Goal: Task Accomplishment & Management: Use online tool/utility

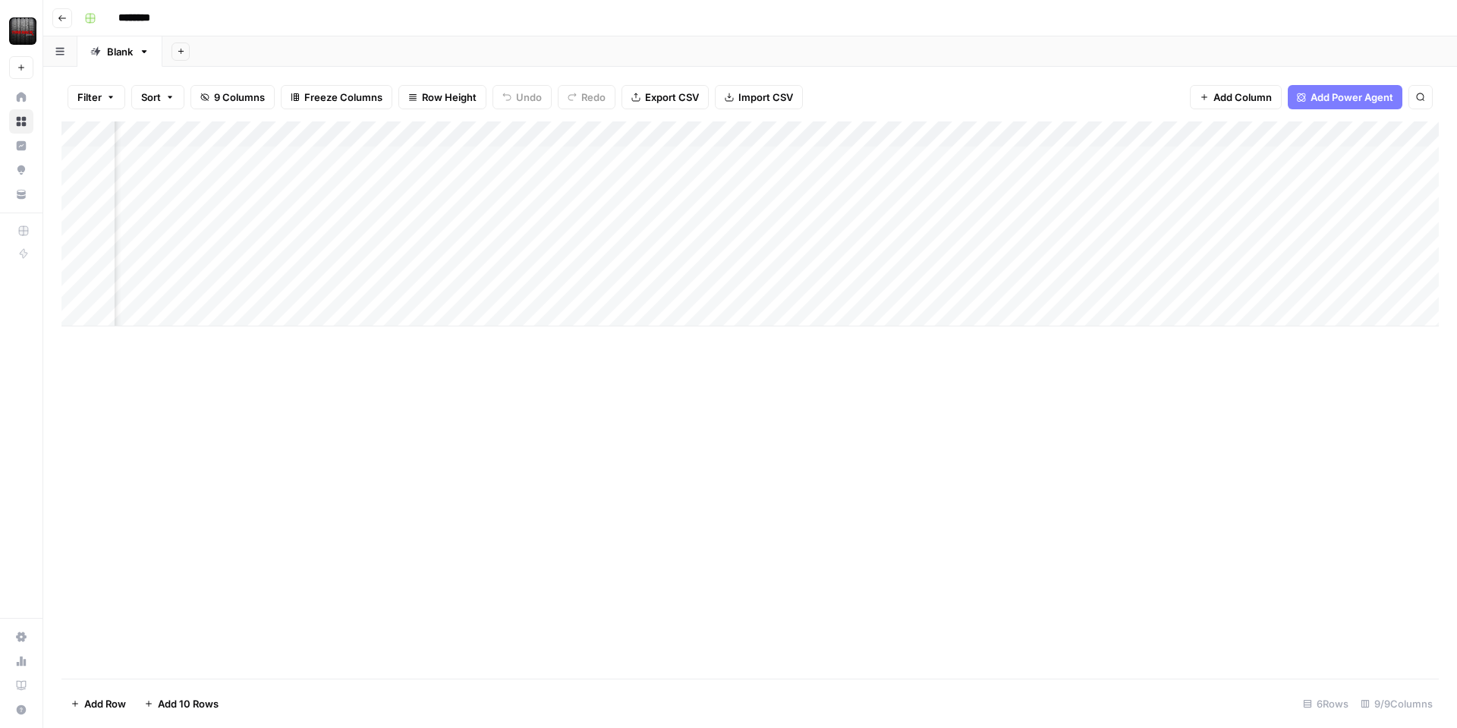
scroll to position [0, 288]
click at [1324, 131] on div "Add Column" at bounding box center [750, 223] width 1378 height 205
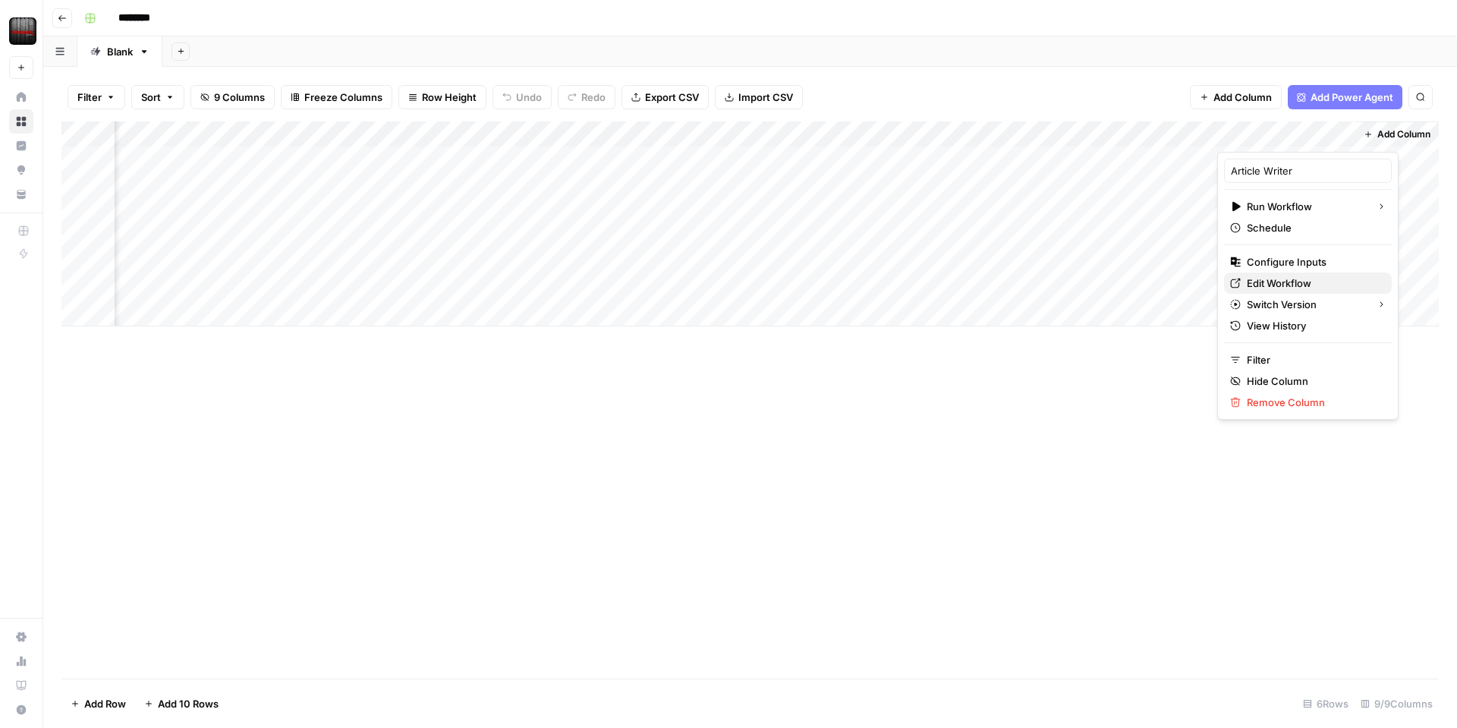
click at [1266, 276] on span "Edit Workflow" at bounding box center [1313, 283] width 133 height 15
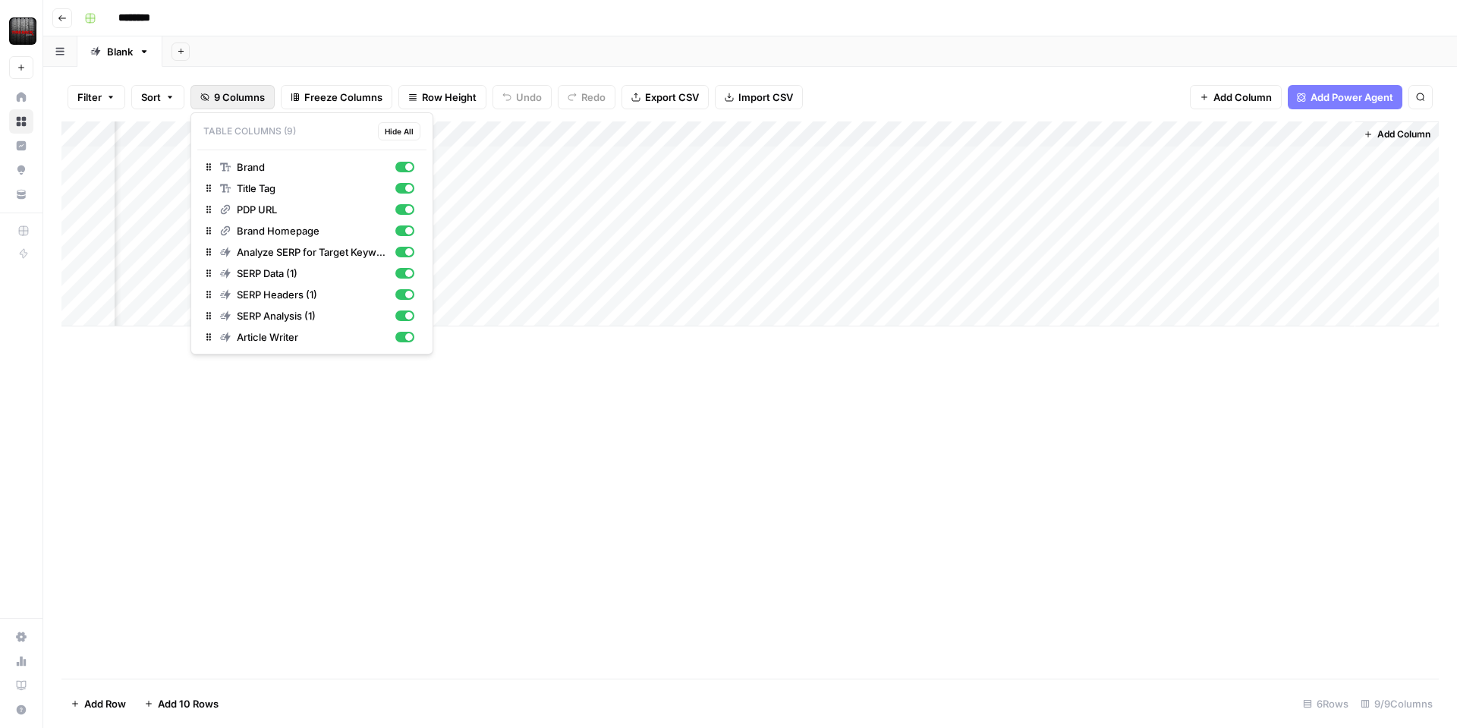
click at [216, 99] on span "9 Columns" at bounding box center [239, 97] width 51 height 15
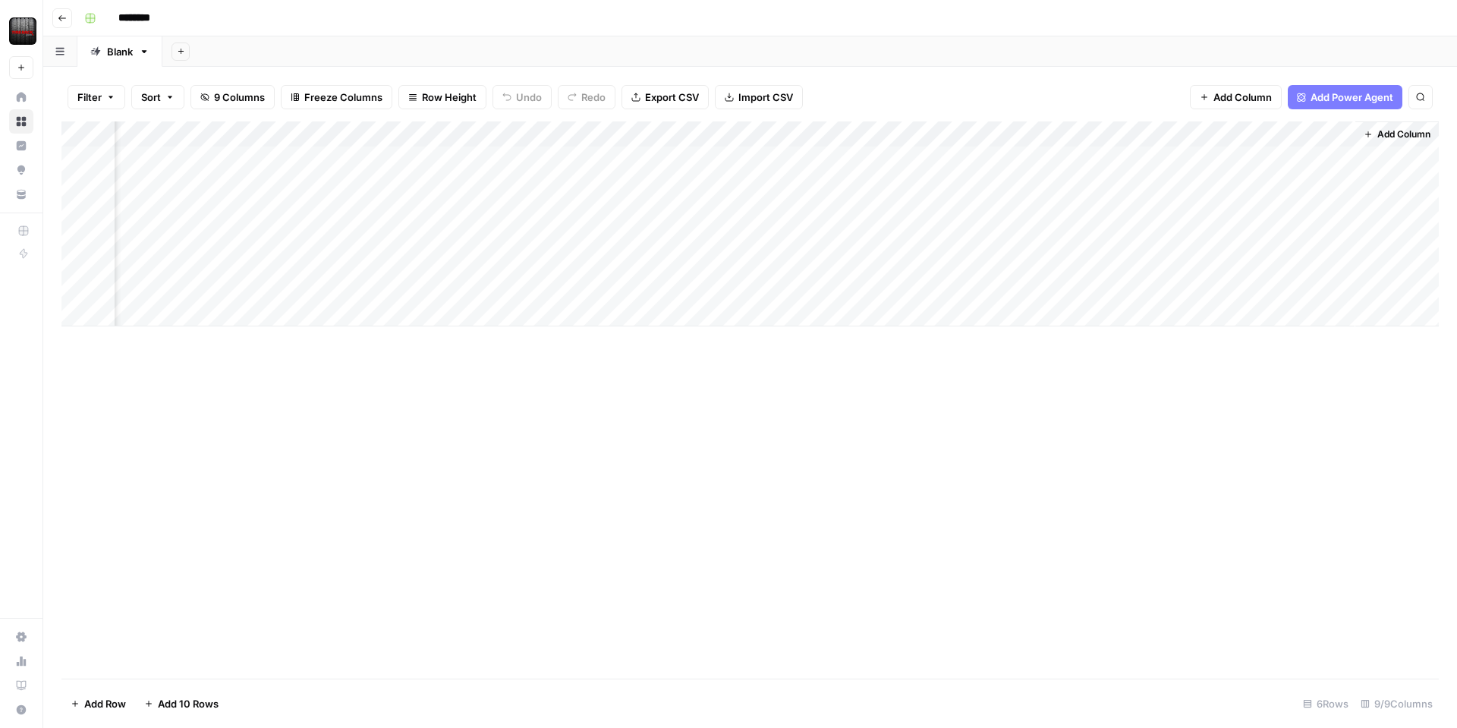
click at [884, 132] on div "Add Column" at bounding box center [750, 223] width 1378 height 205
drag, startPoint x: 894, startPoint y: 172, endPoint x: 872, endPoint y: 172, distance: 22.0
click at [872, 172] on input "SERP Data (1)" at bounding box center [898, 170] width 154 height 15
type input "SERP Data"
click at [995, 139] on div "Add Column" at bounding box center [750, 223] width 1378 height 205
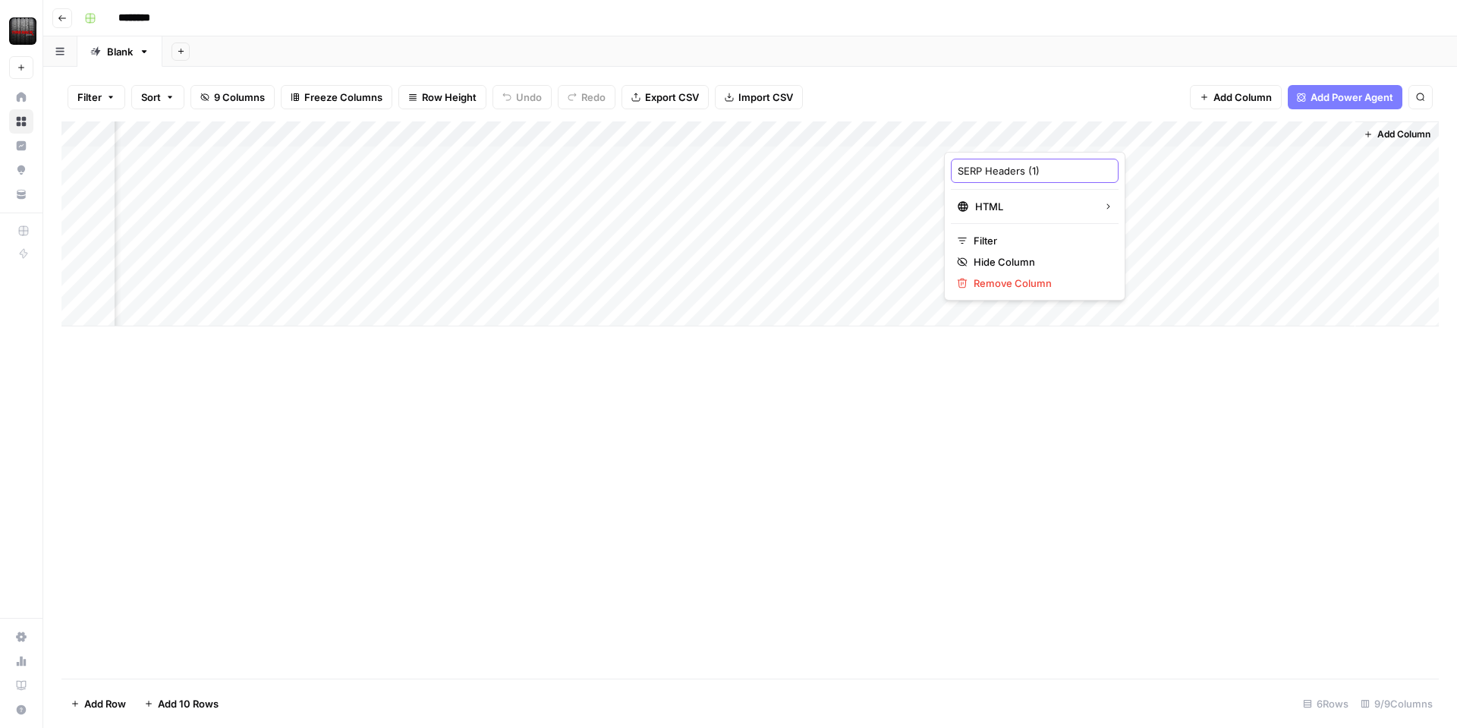
click at [1026, 173] on input "SERP Headers (1)" at bounding box center [1035, 170] width 154 height 15
type input "SERP Headers"
click at [1136, 136] on div "Add Column" at bounding box center [750, 223] width 1378 height 205
drag, startPoint x: 1170, startPoint y: 177, endPoint x: 1161, endPoint y: 178, distance: 8.4
click at [1161, 178] on input "SERP Analysis (1)" at bounding box center [1172, 170] width 154 height 15
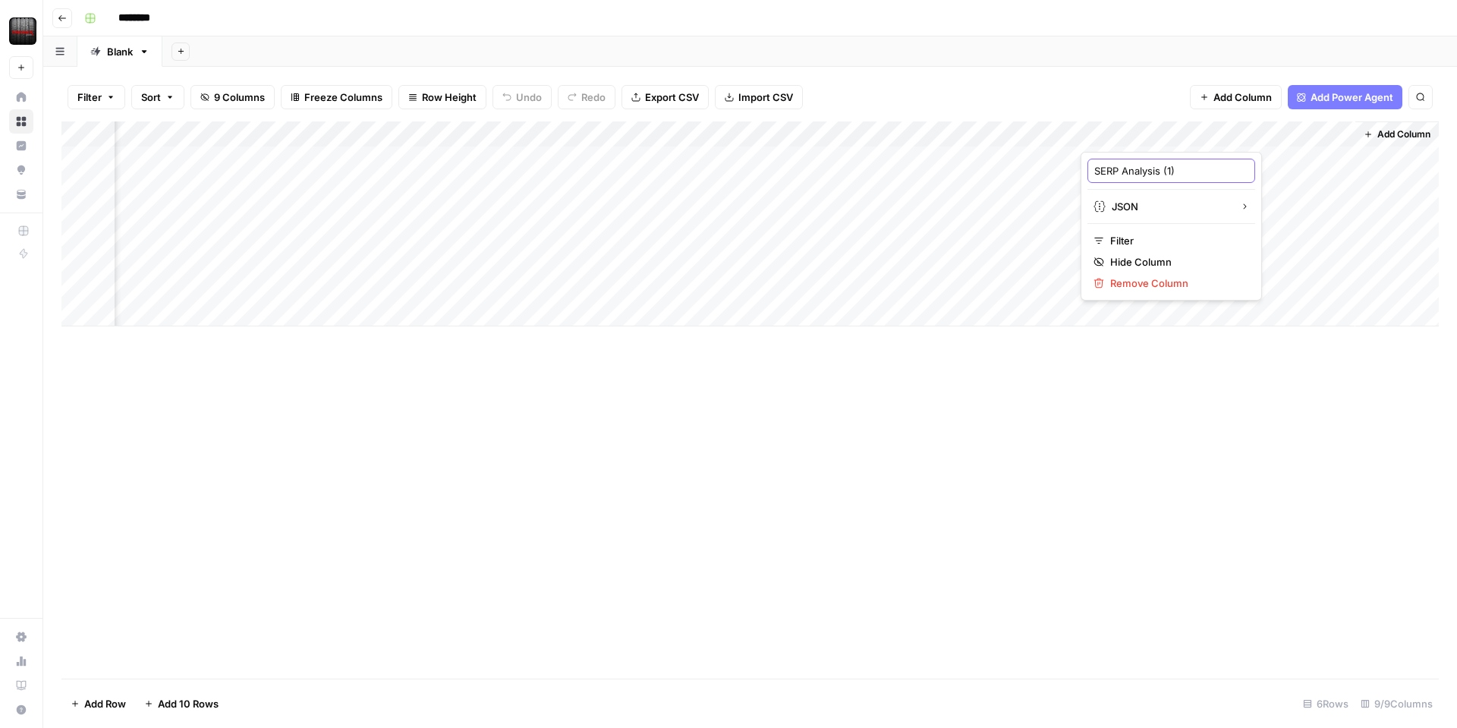
type input "SERP Analysis"
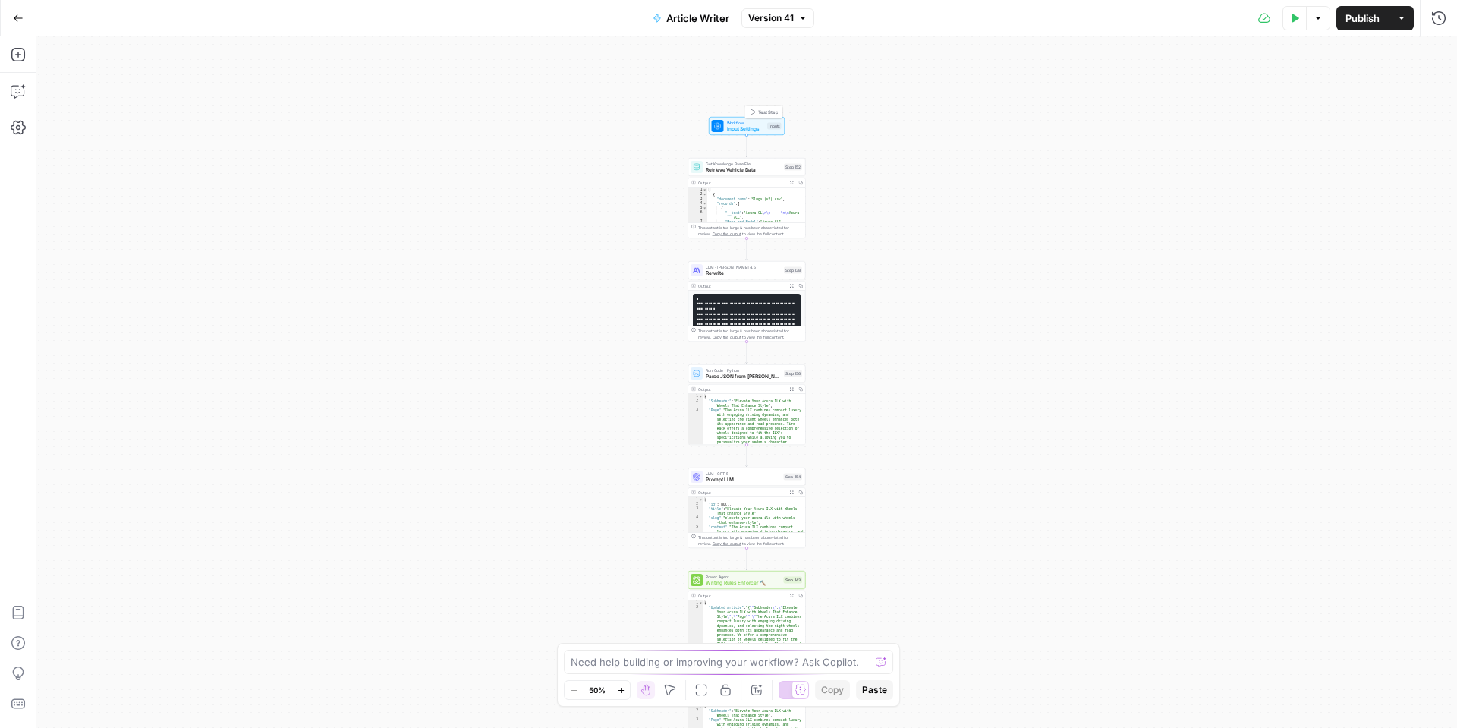
click at [748, 128] on span "Input Settings" at bounding box center [746, 129] width 38 height 8
click at [24, 24] on button "Go Back" at bounding box center [18, 18] width 27 height 27
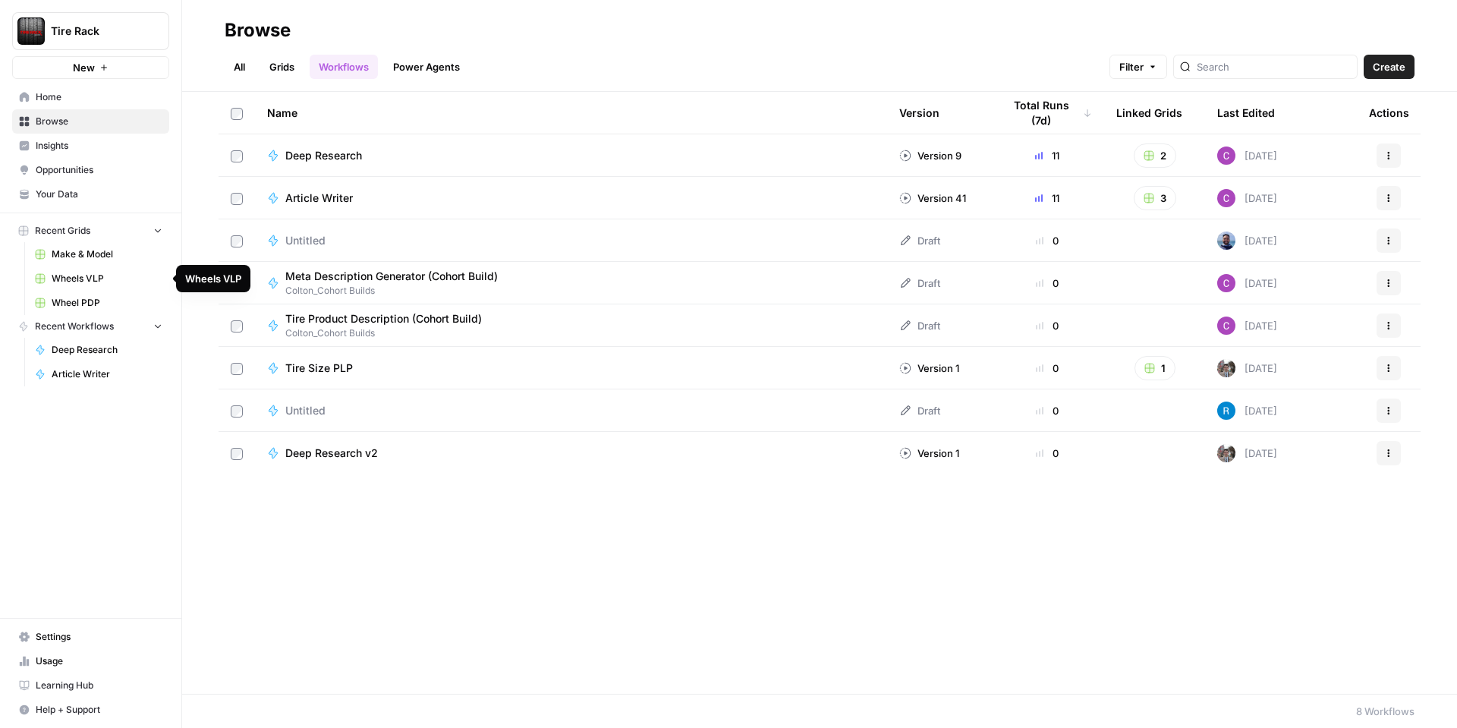
click at [102, 297] on span "Wheel PDP" at bounding box center [107, 303] width 111 height 14
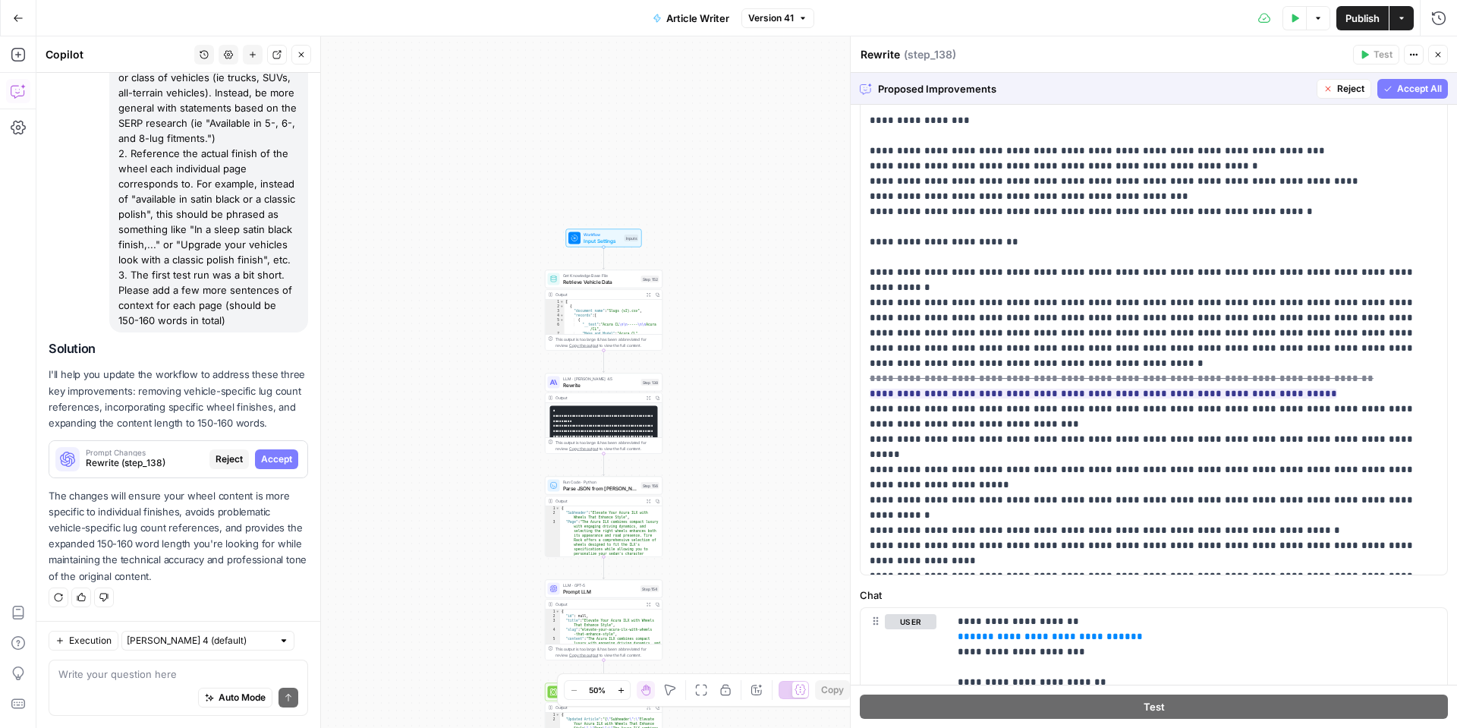
scroll to position [67, 0]
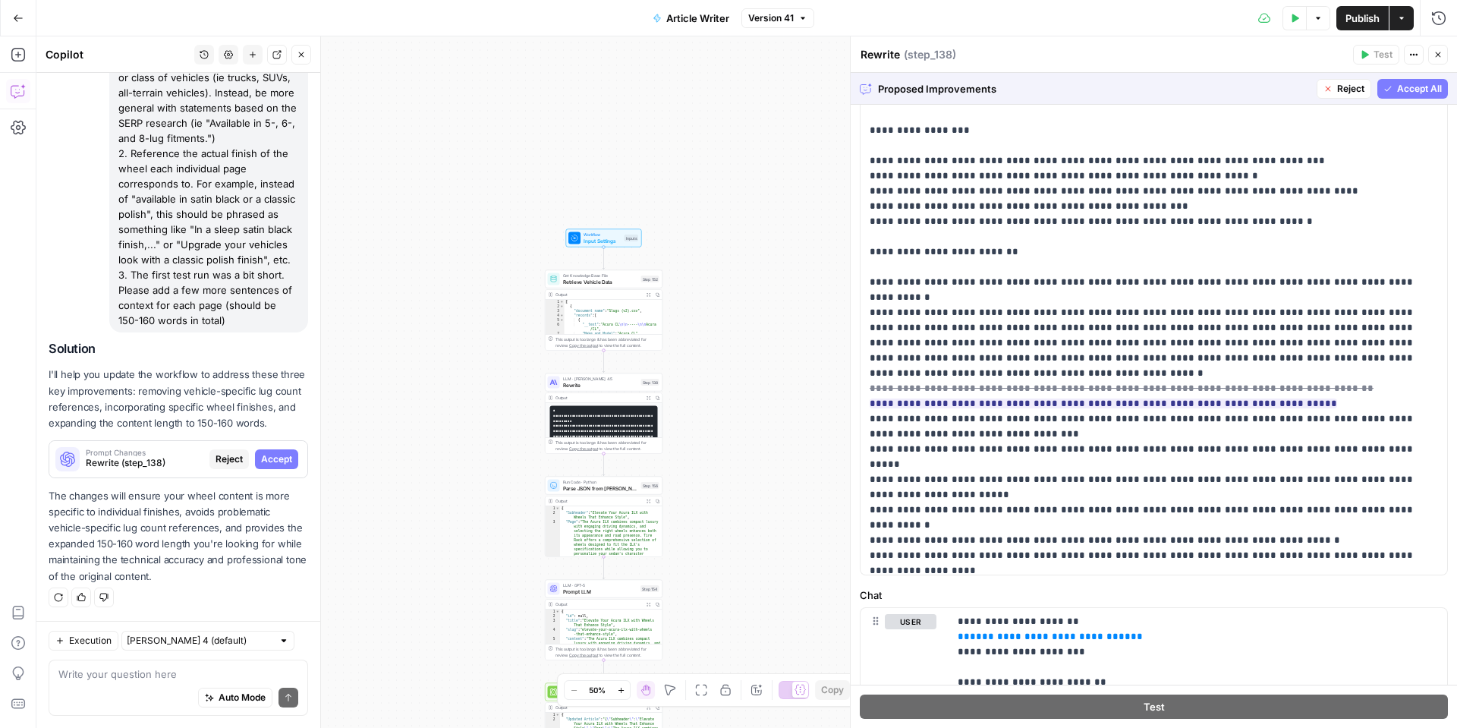
click at [1403, 93] on span "Accept All" at bounding box center [1419, 89] width 45 height 14
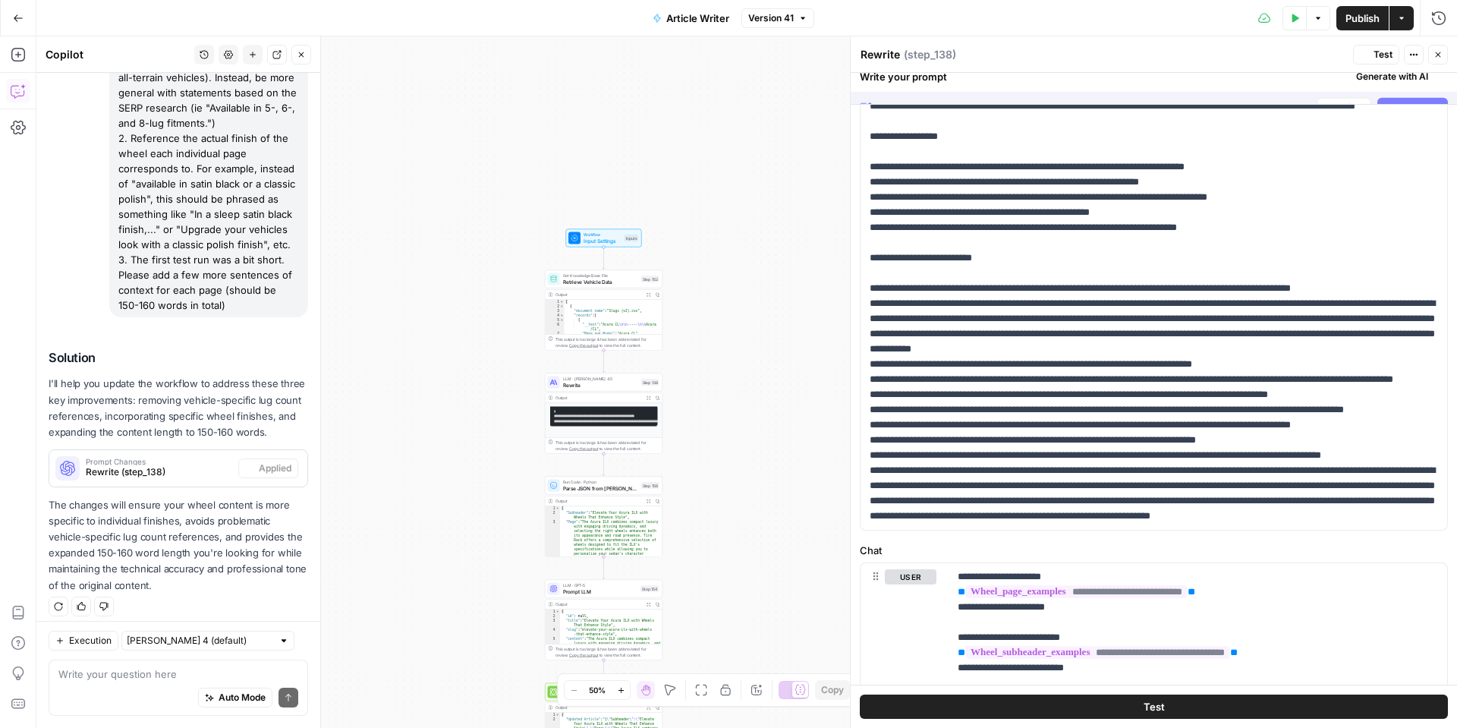
scroll to position [0, 0]
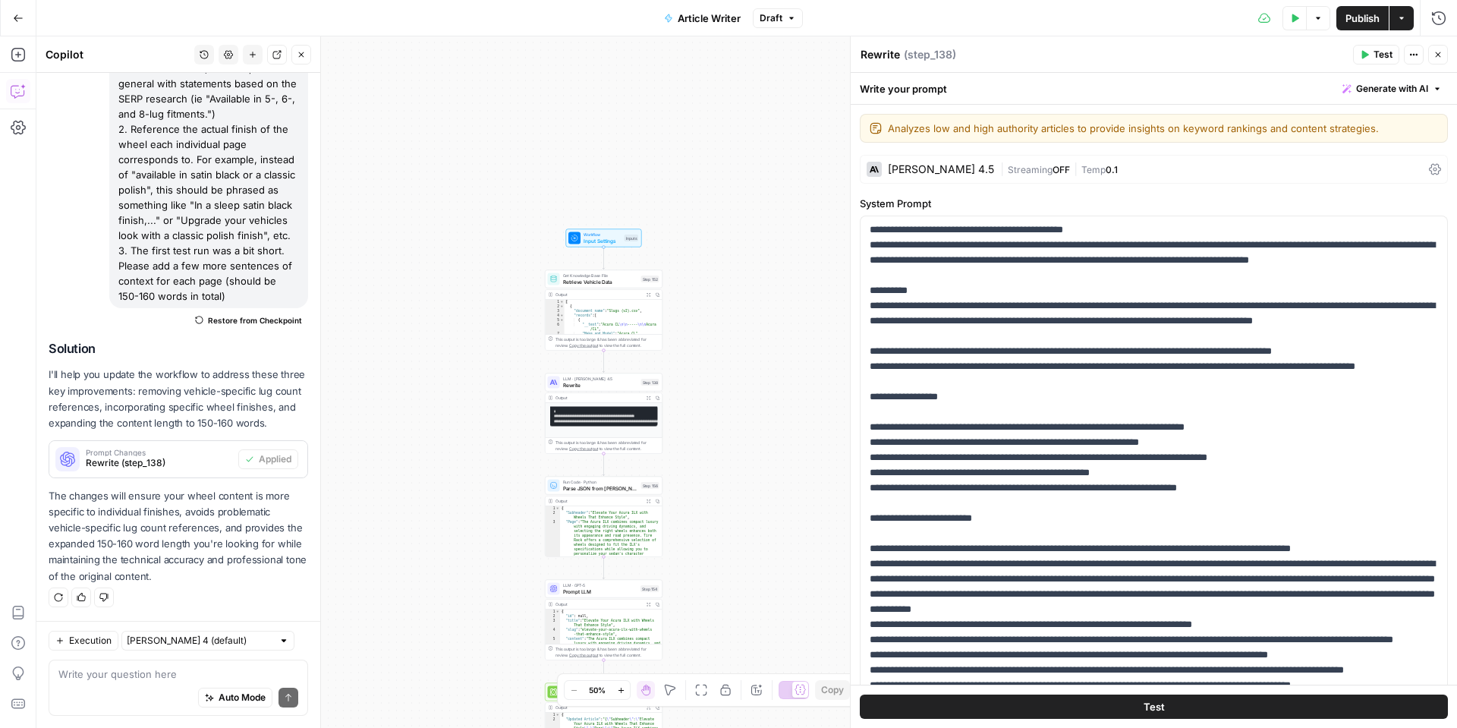
click at [121, 685] on div "Auto Mode Send" at bounding box center [178, 698] width 240 height 33
type textarea "a"
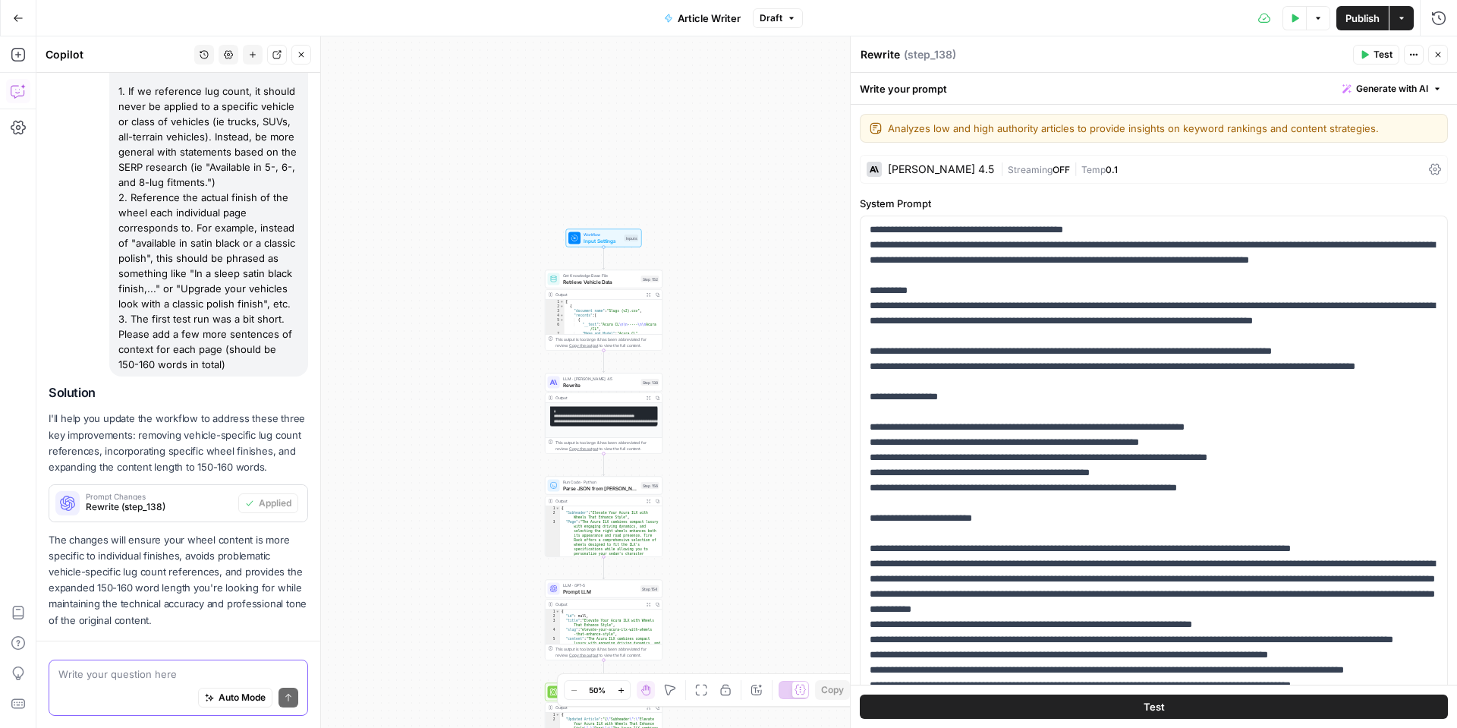
scroll to position [176, 0]
type textarea "T"
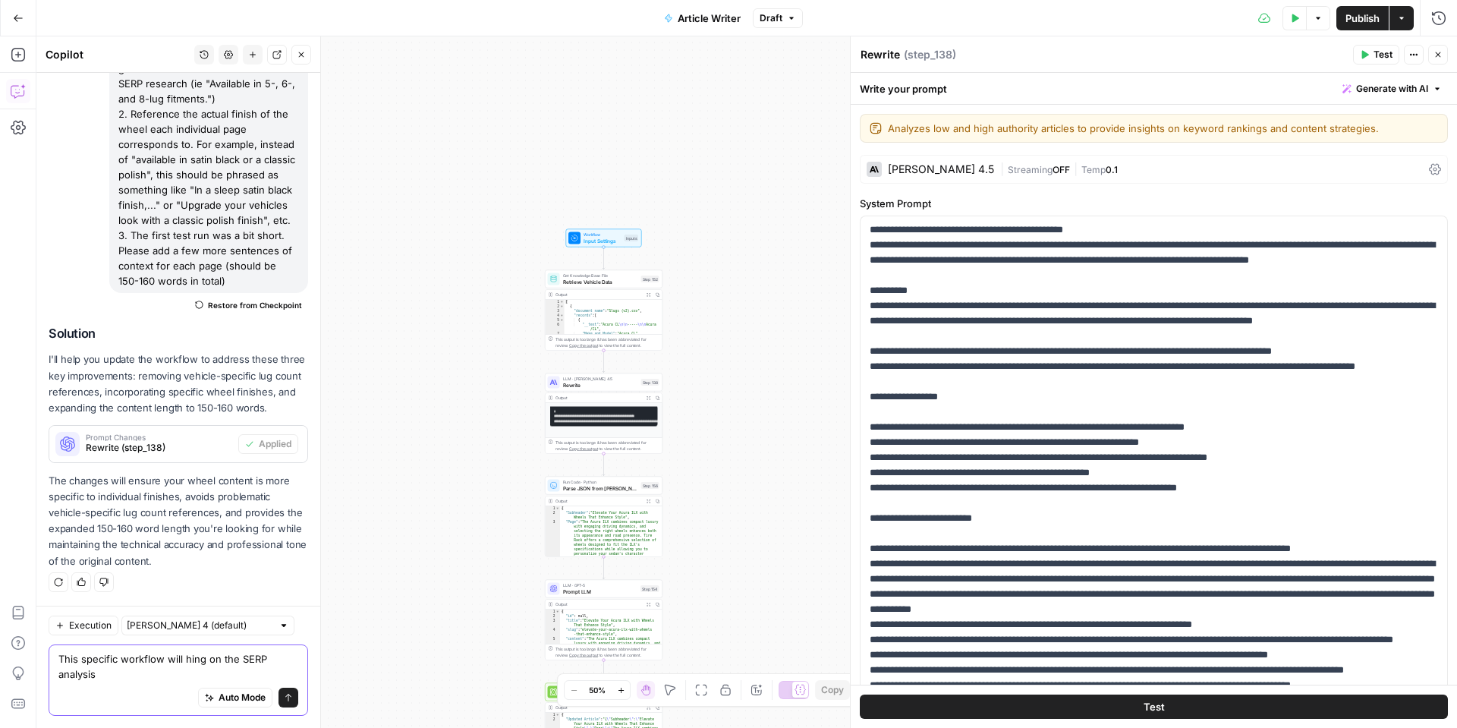
scroll to position [260, 0]
click at [593, 239] on span "Input Settings" at bounding box center [603, 241] width 38 height 8
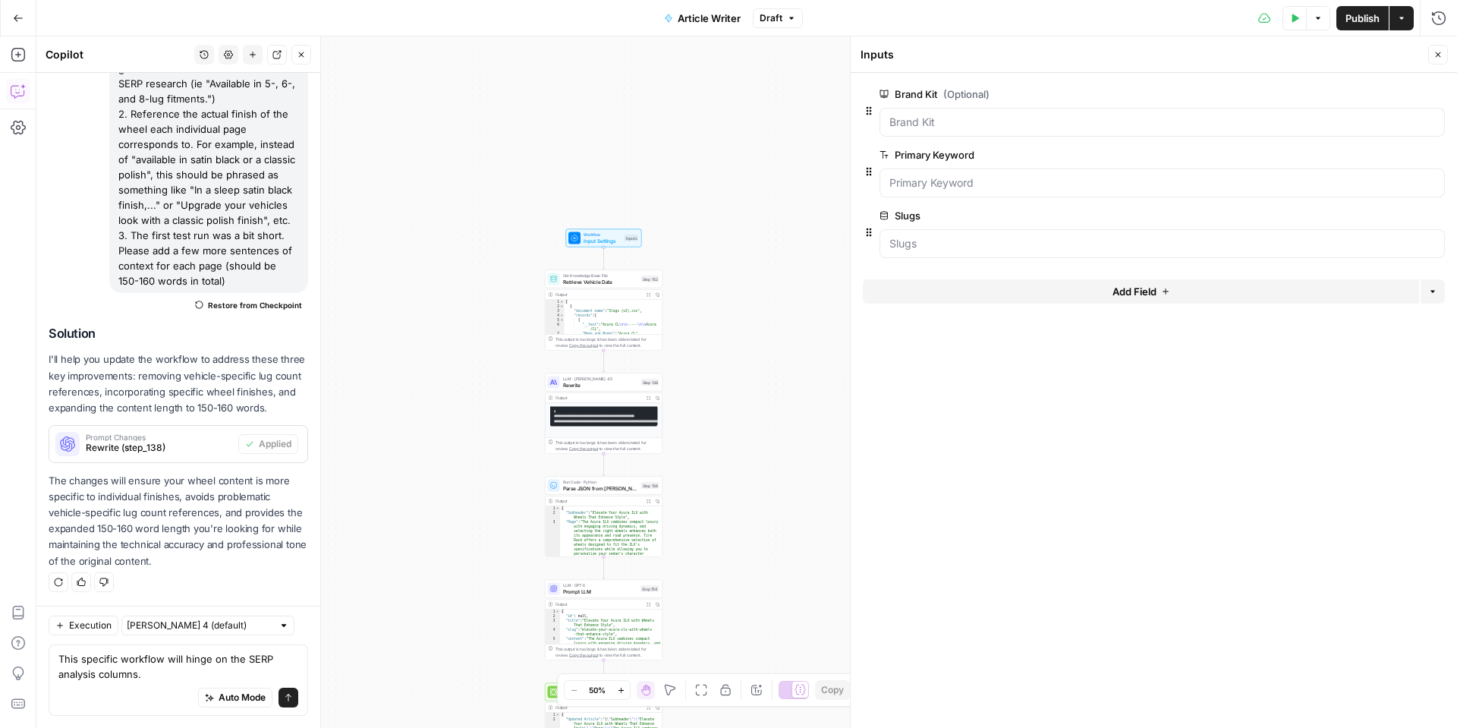
click at [1117, 288] on span "Add Field" at bounding box center [1135, 291] width 44 height 15
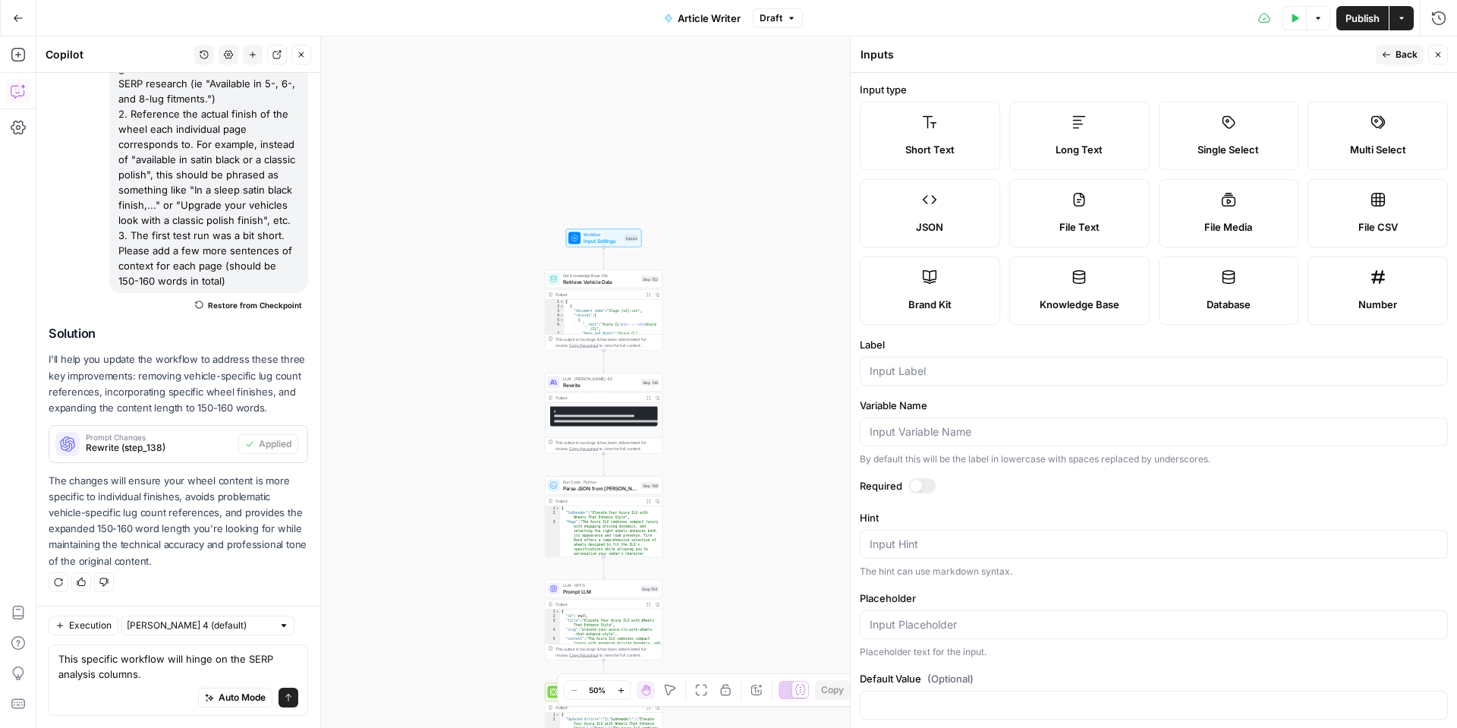
click at [1438, 55] on icon "button" at bounding box center [1438, 54] width 5 height 5
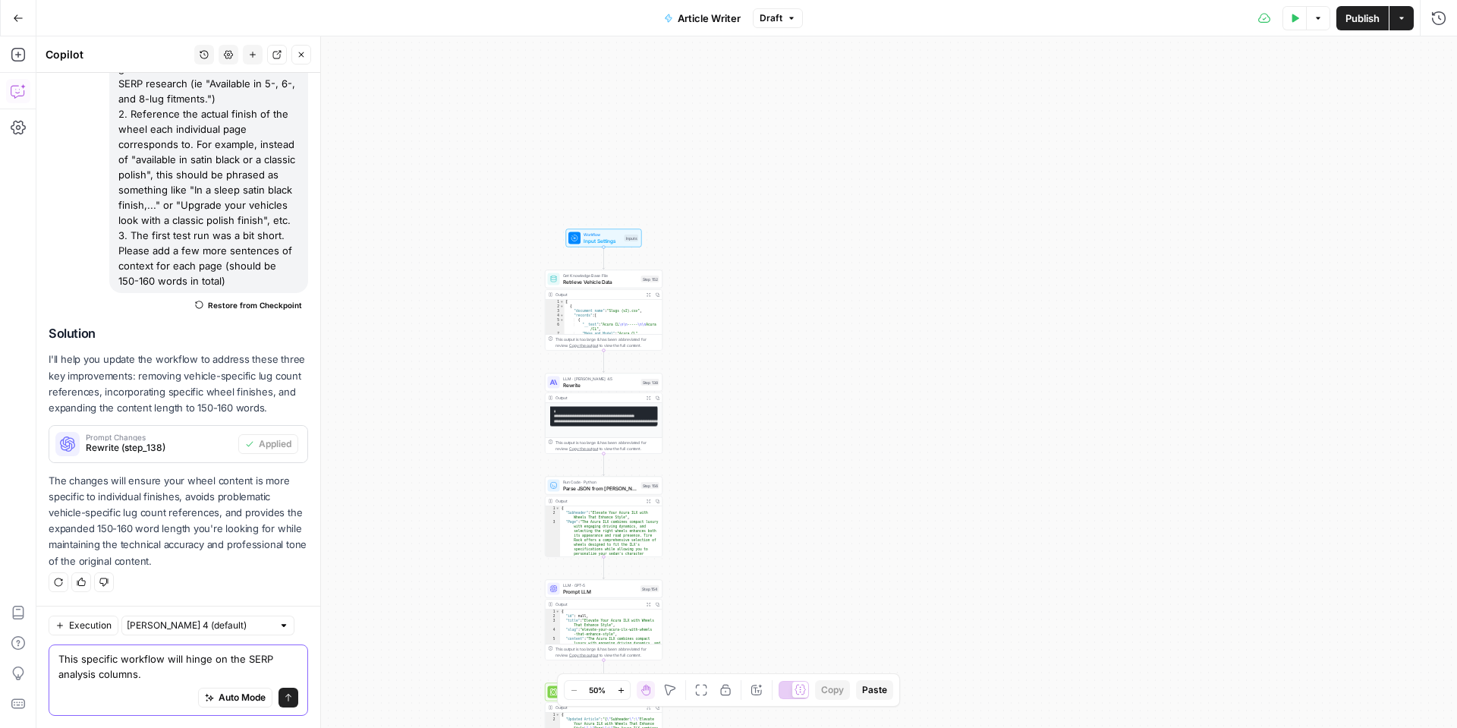
click at [162, 676] on textarea "This specific workflow will hinge on the SERP analysis columns." at bounding box center [178, 666] width 240 height 30
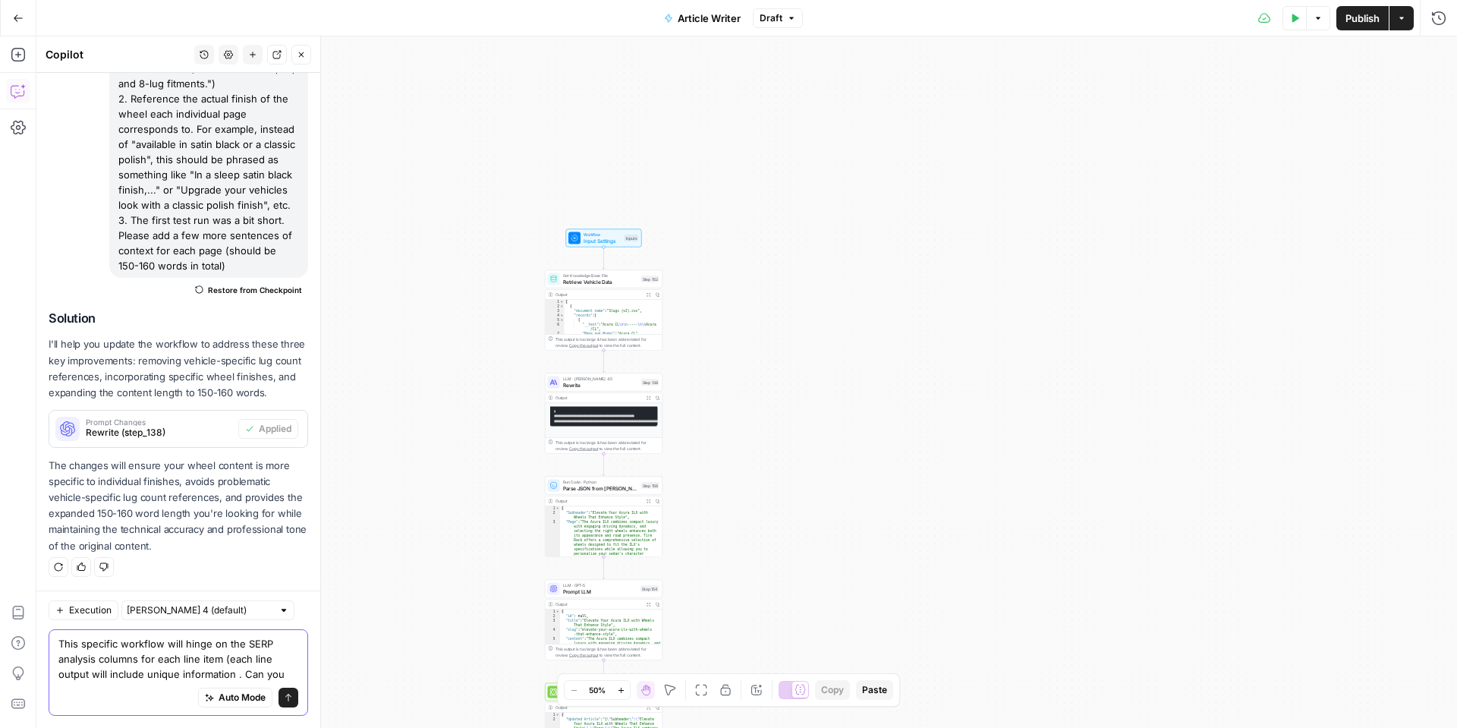
scroll to position [290, 0]
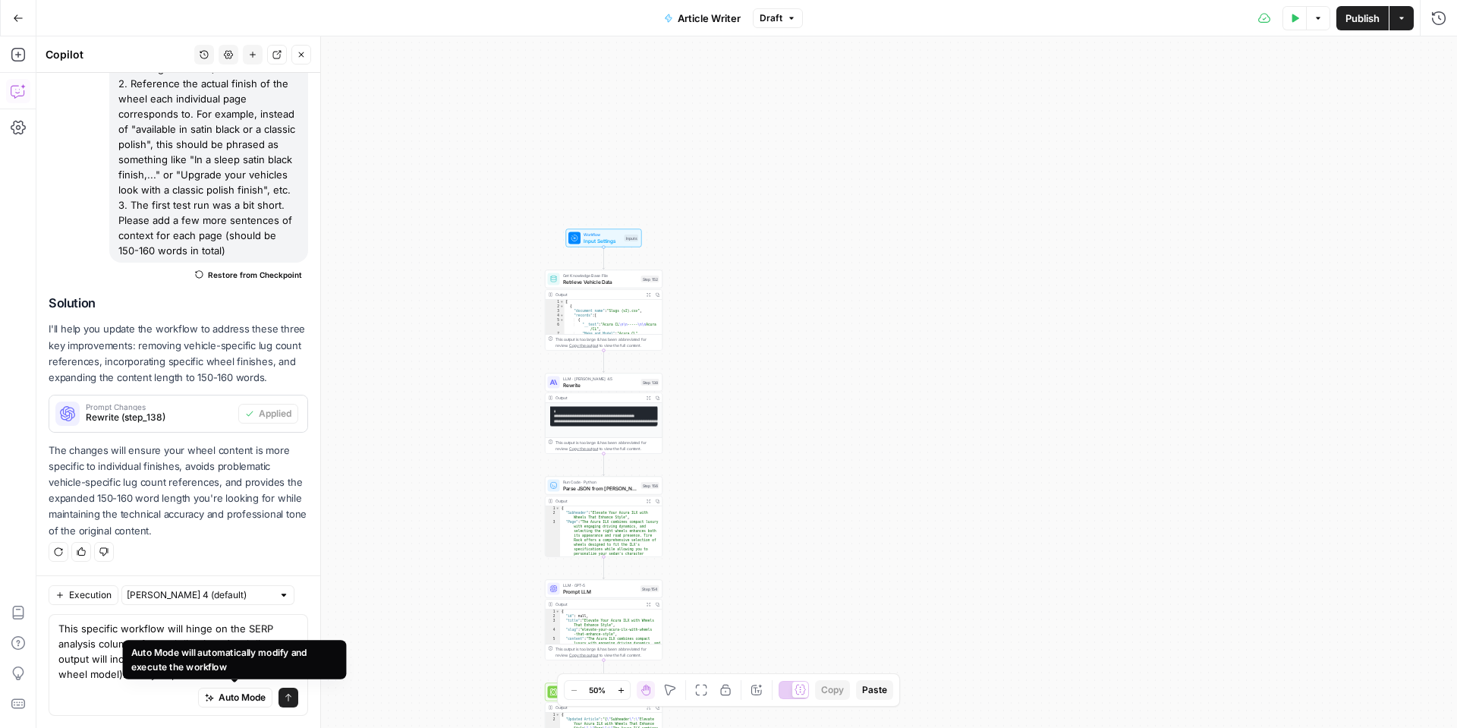
click at [212, 670] on div "Auto Mode will automatically modify and execute the workflow" at bounding box center [234, 659] width 207 height 28
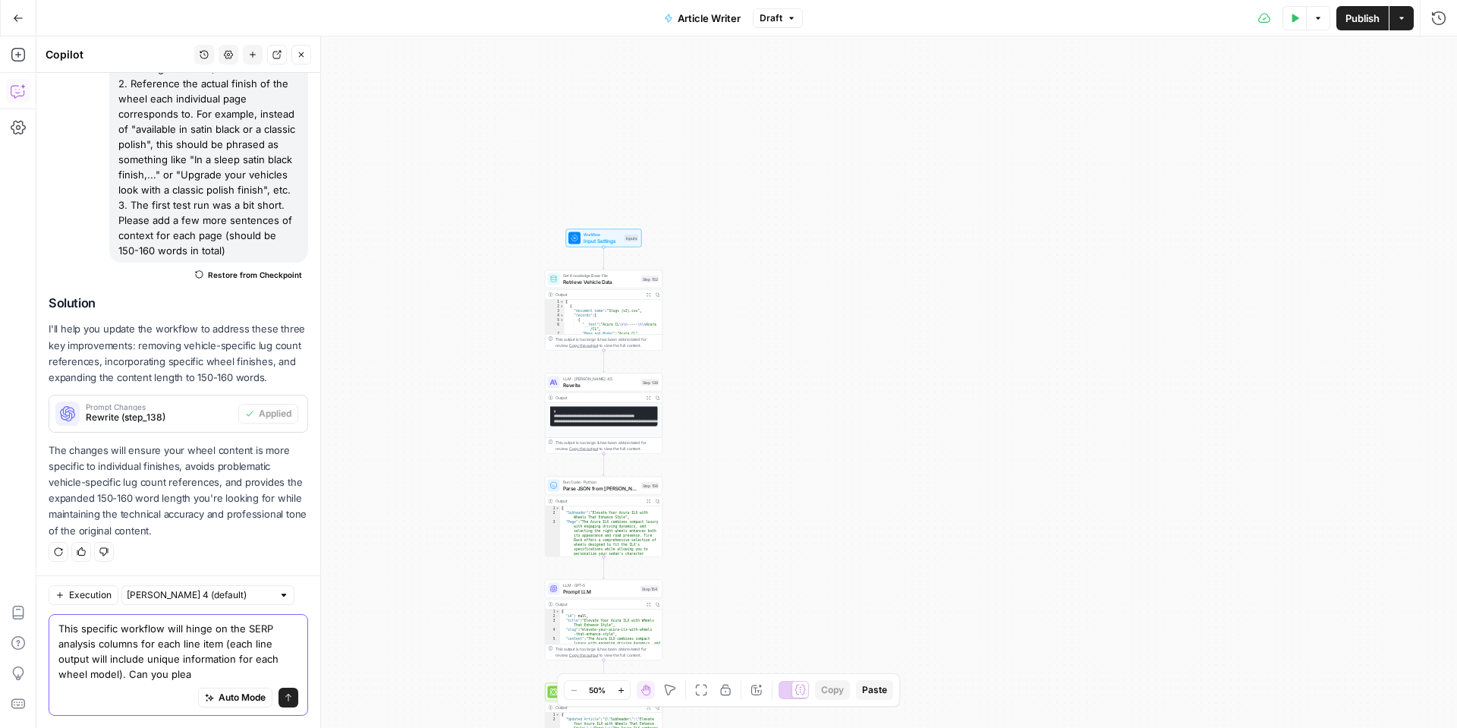
click at [75, 679] on textarea "This specific workflow will hinge on the SERP analysis columns for each line it…" at bounding box center [178, 651] width 240 height 61
click at [208, 676] on textarea "This specific workflow will hinge on the SERP analysis columns for each line it…" at bounding box center [178, 651] width 240 height 61
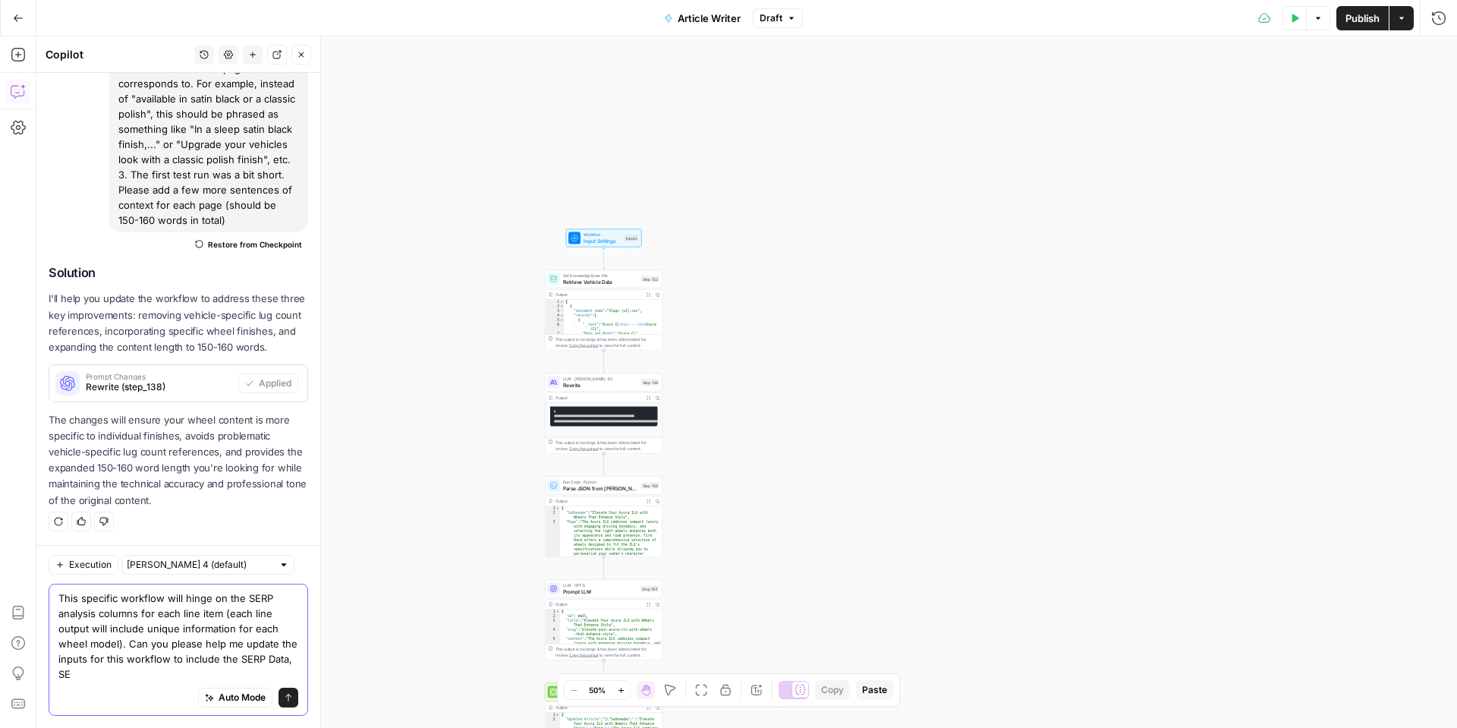
scroll to position [320, 0]
type textarea "This specific workflow will hinge on the SERP analysis columns for each line it…"
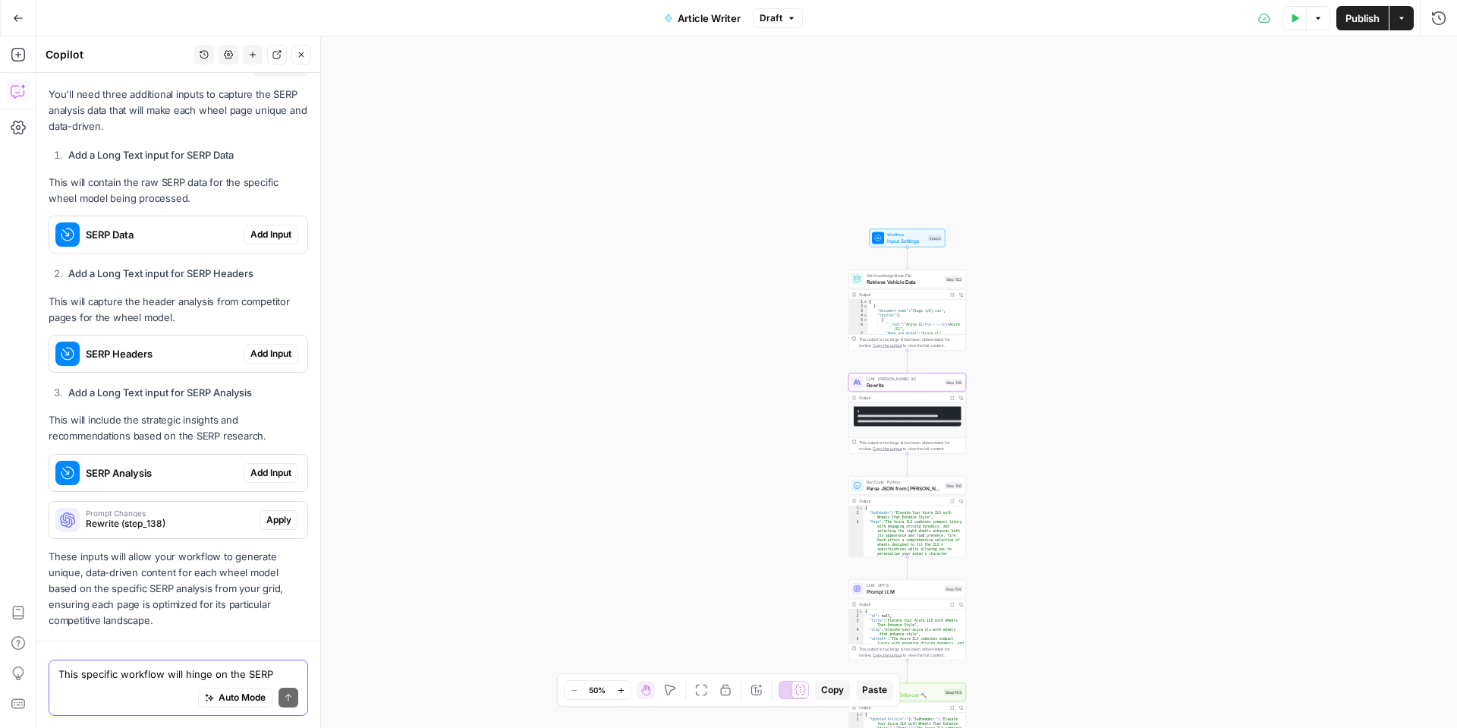
scroll to position [1054, 0]
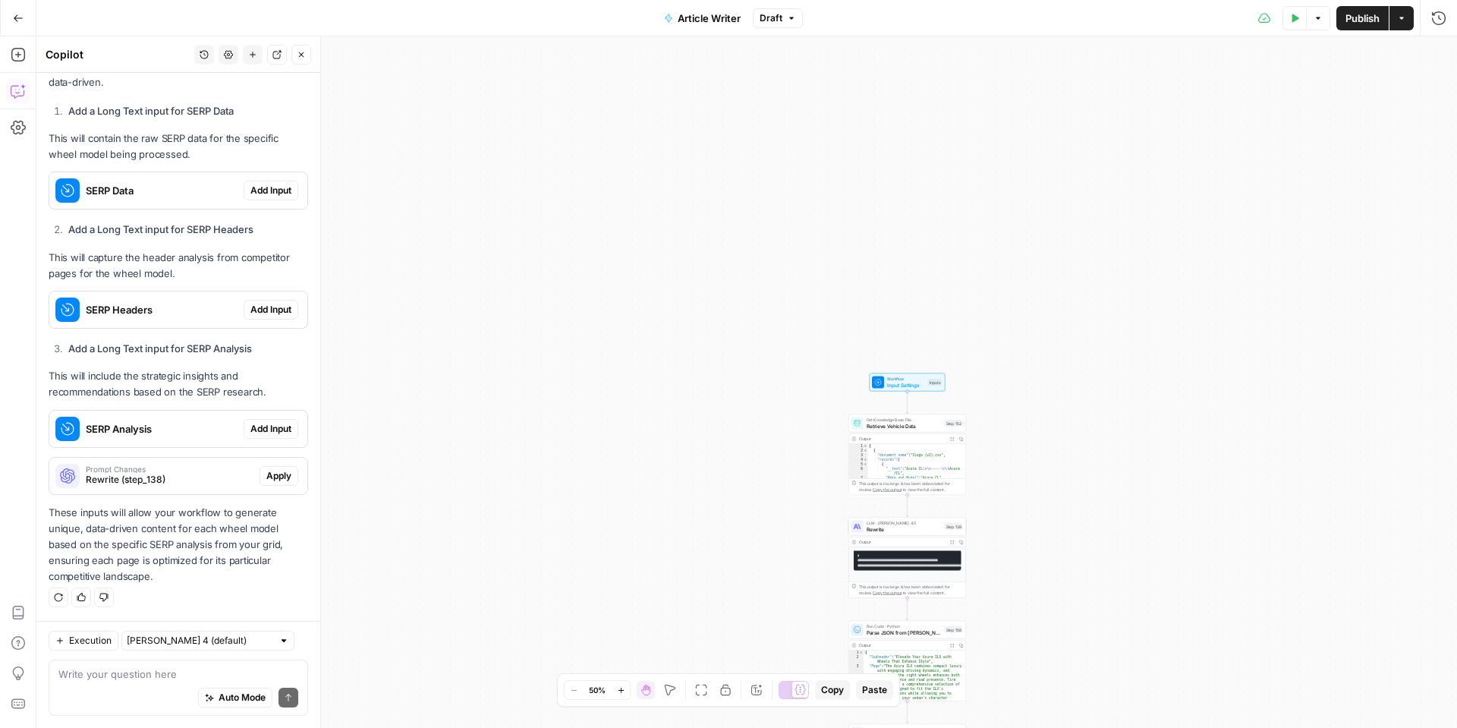
click at [278, 190] on span "Add Input" at bounding box center [270, 191] width 41 height 14
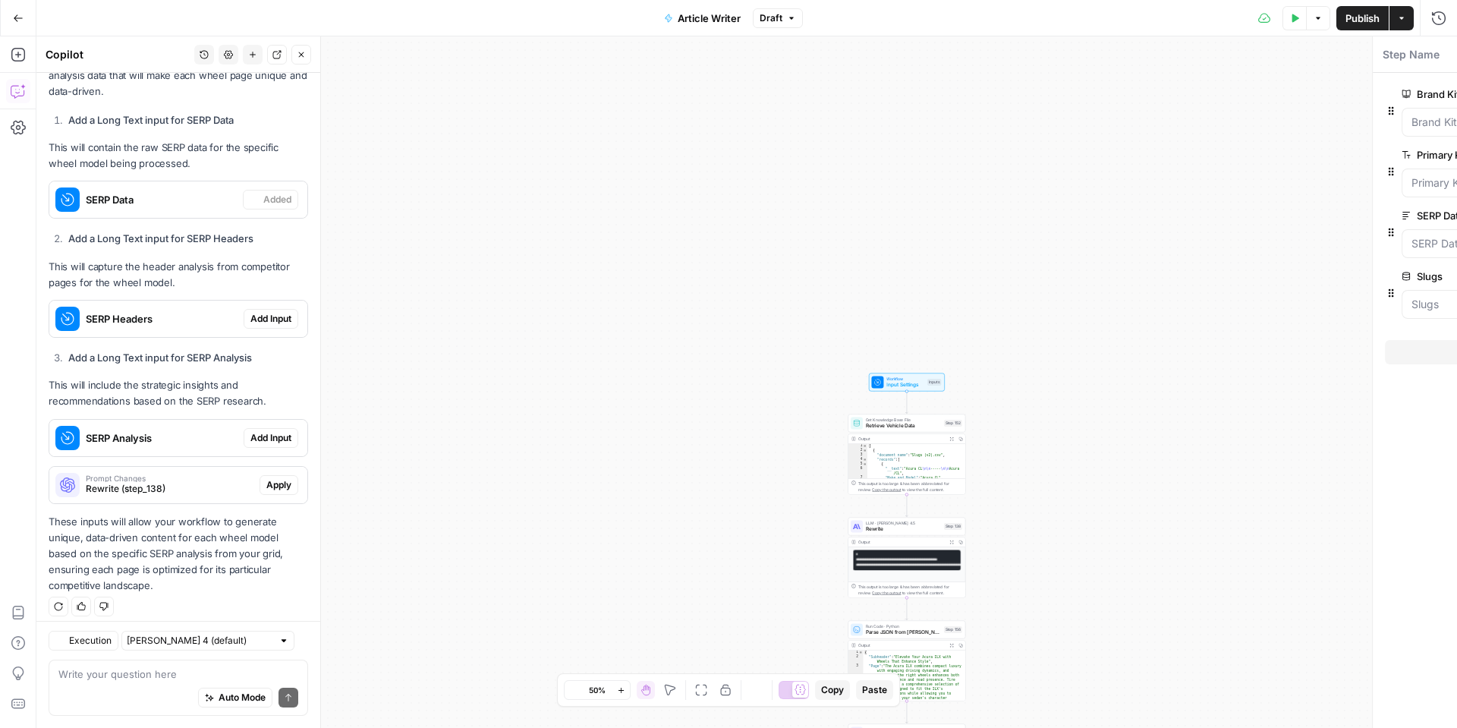
scroll to position [1079, 0]
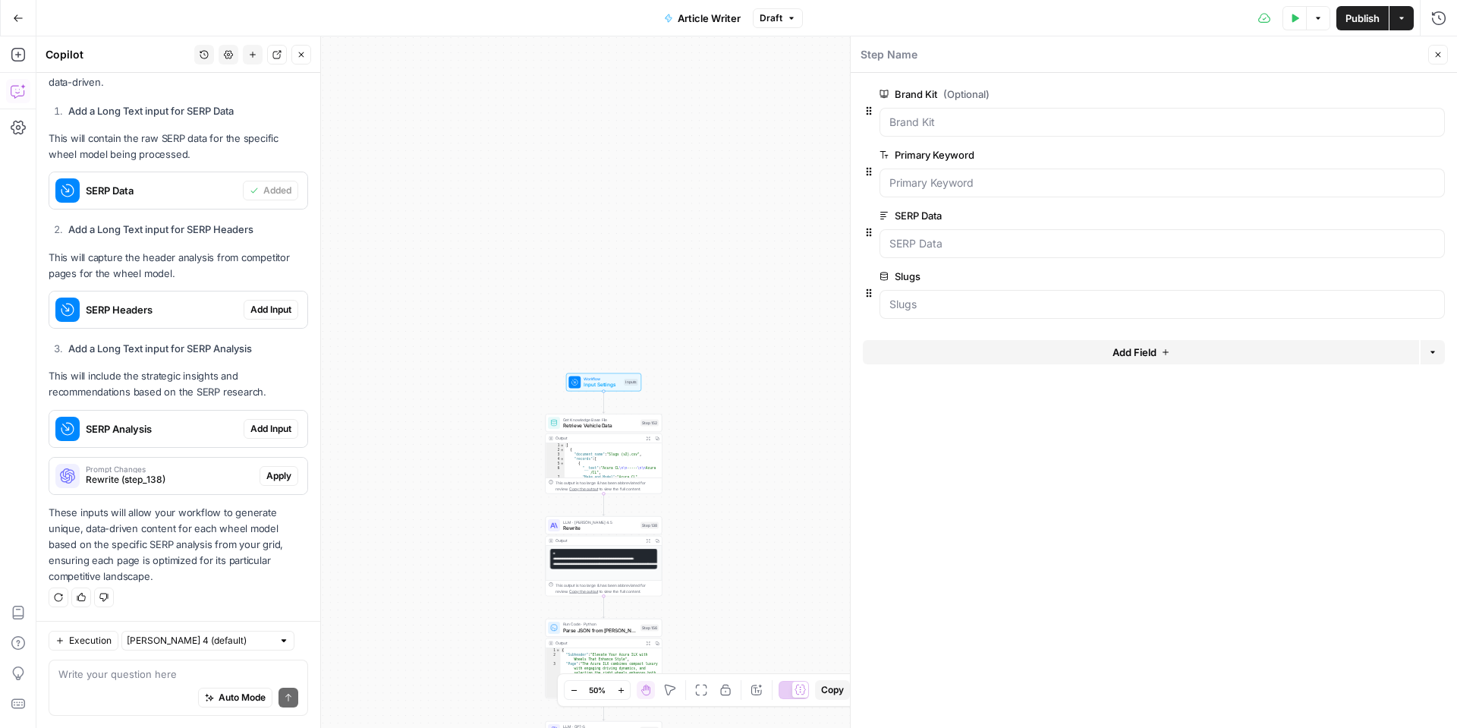
click at [282, 310] on span "Add Input" at bounding box center [270, 310] width 41 height 14
click at [270, 428] on span "Add Input" at bounding box center [270, 429] width 41 height 14
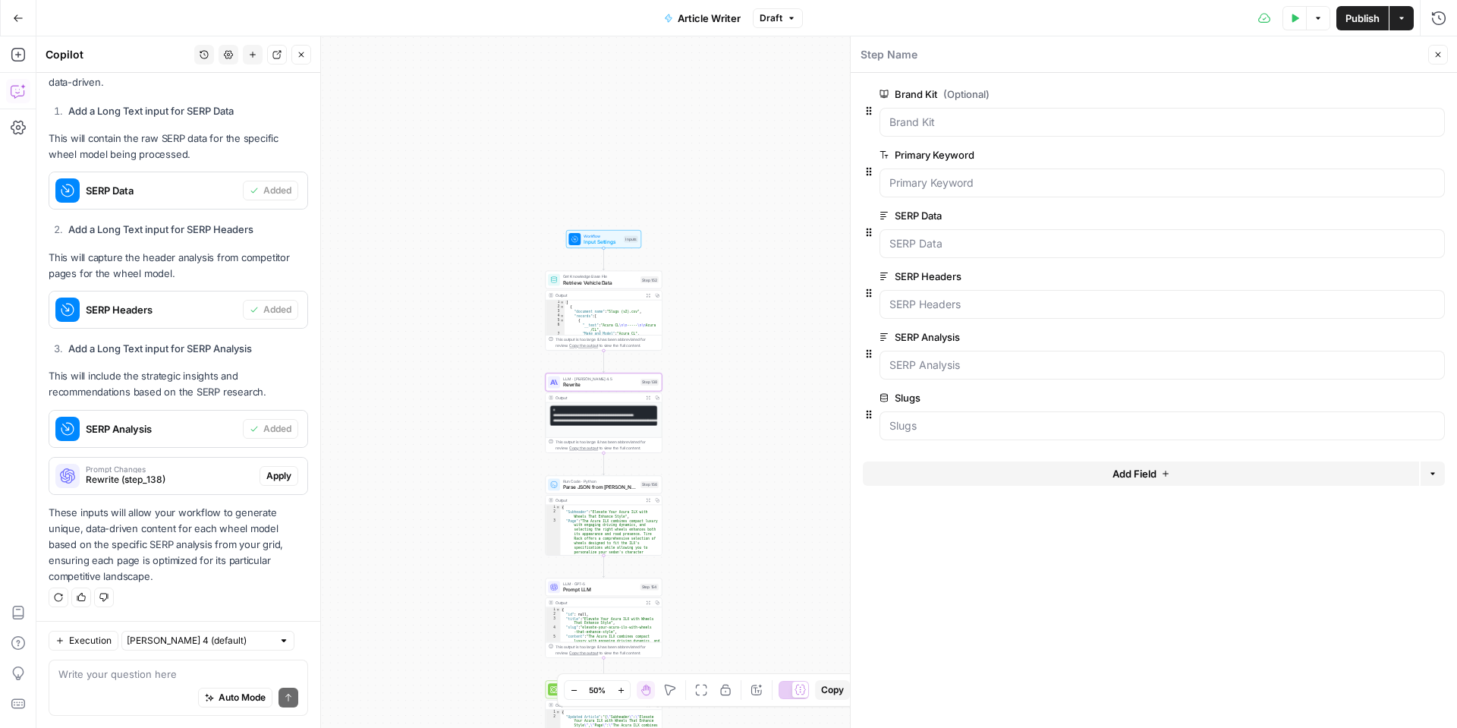
click at [283, 477] on span "Apply" at bounding box center [278, 476] width 25 height 14
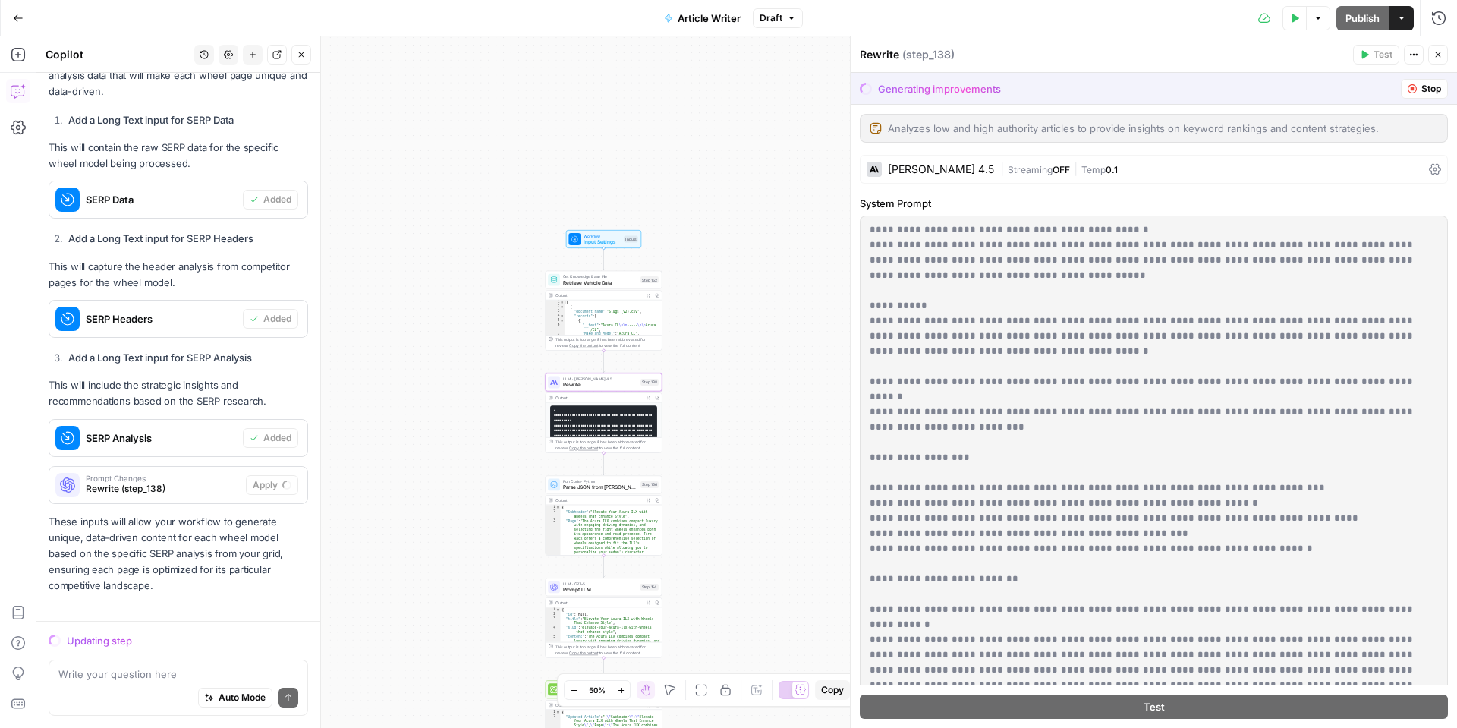
scroll to position [1030, 0]
